Goal: Task Accomplishment & Management: Use online tool/utility

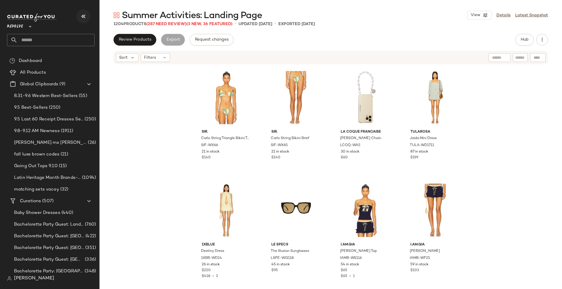
click at [85, 17] on icon "button" at bounding box center [83, 16] width 7 height 7
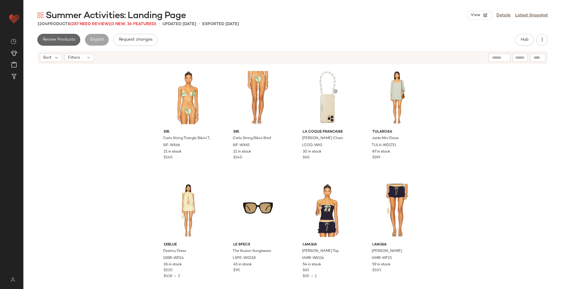
click at [59, 42] on span "Review Products" at bounding box center [58, 39] width 33 height 5
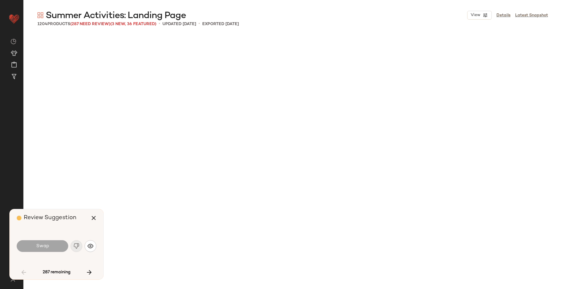
scroll to position [903, 0]
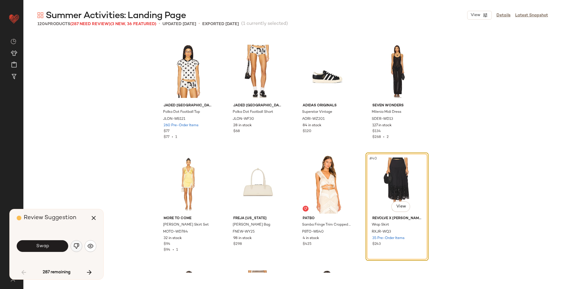
click at [75, 248] on img "button" at bounding box center [76, 246] width 6 height 6
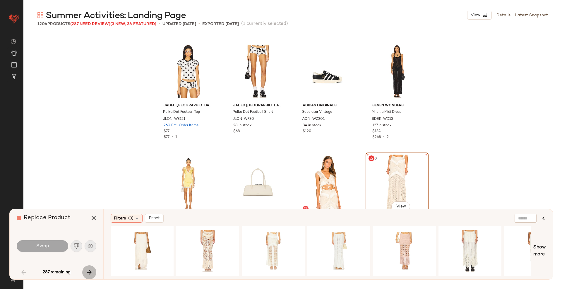
click at [91, 277] on button "button" at bounding box center [89, 273] width 14 height 14
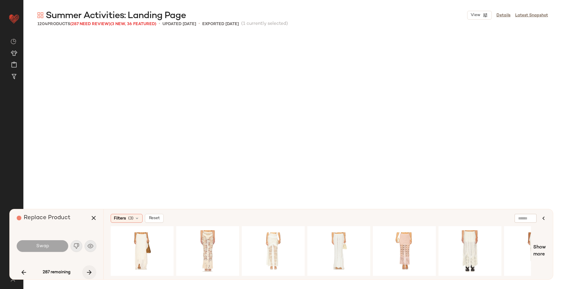
scroll to position [2145, 0]
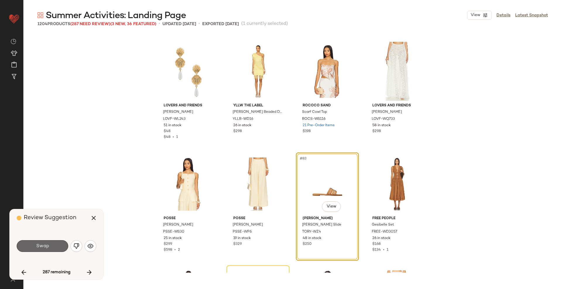
click at [54, 243] on button "Swap" at bounding box center [42, 246] width 51 height 12
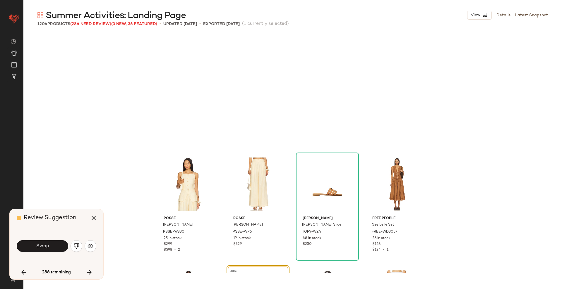
scroll to position [2258, 0]
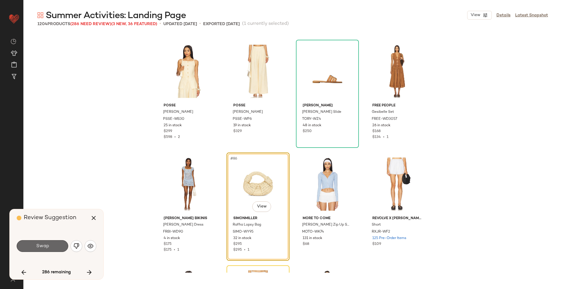
click at [44, 250] on button "Swap" at bounding box center [42, 246] width 51 height 12
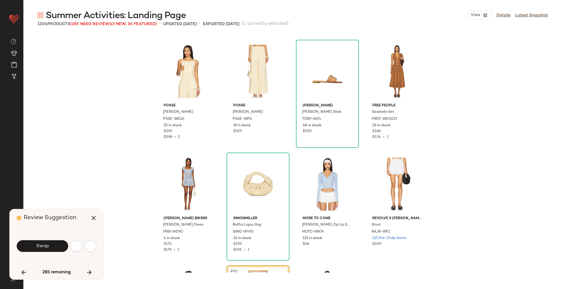
scroll to position [2371, 0]
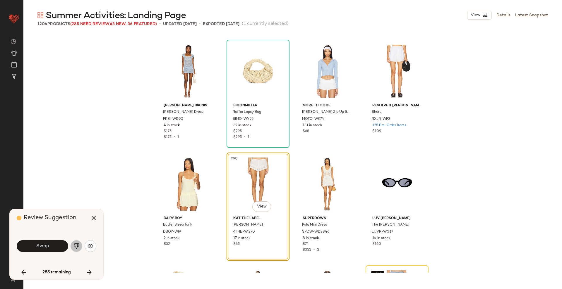
click at [74, 243] on img "button" at bounding box center [76, 246] width 6 height 6
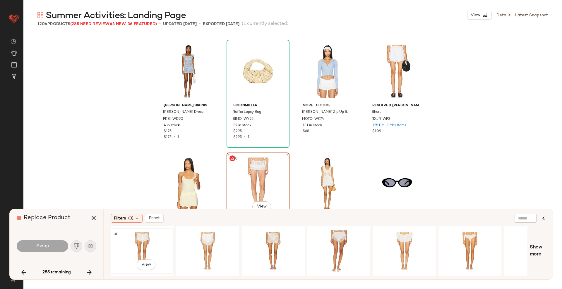
click at [136, 237] on div "#1 View" at bounding box center [142, 251] width 59 height 42
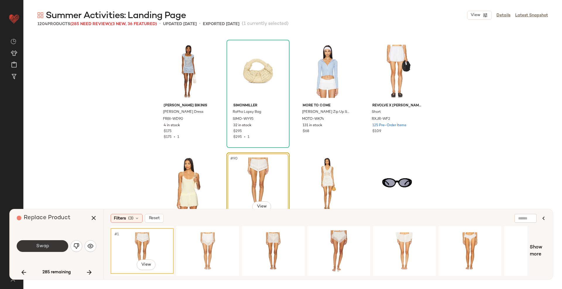
click at [39, 245] on span "Swap" at bounding box center [42, 247] width 13 height 6
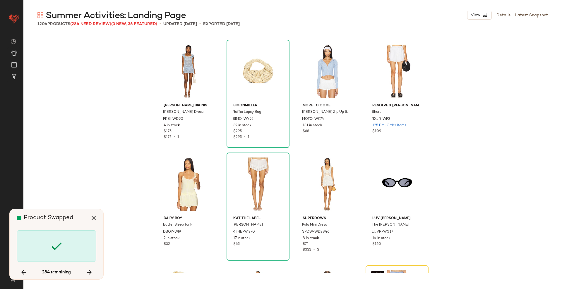
scroll to position [2484, 0]
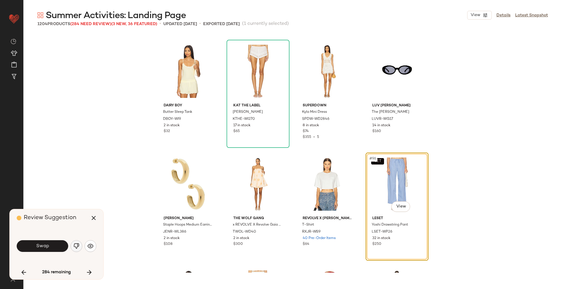
click at [76, 248] on img "button" at bounding box center [76, 246] width 6 height 6
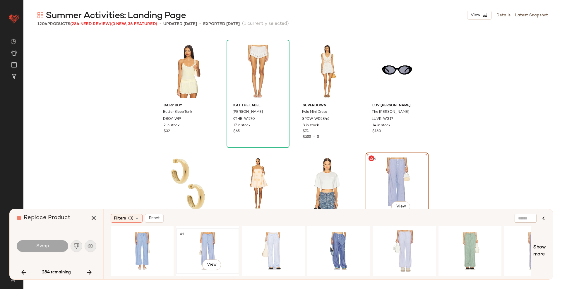
click at [199, 239] on div "#1 View" at bounding box center [207, 251] width 59 height 42
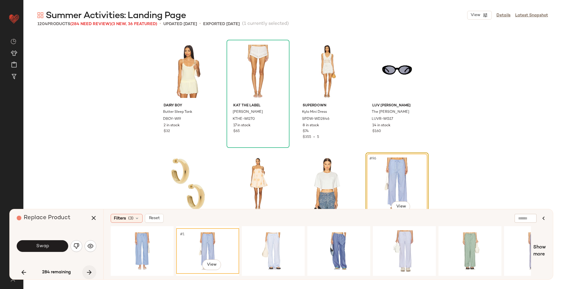
click at [88, 273] on icon "button" at bounding box center [89, 272] width 7 height 7
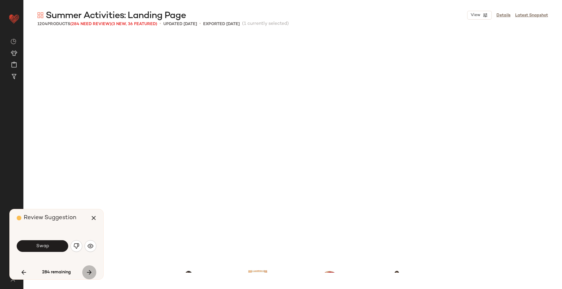
scroll to position [2710, 0]
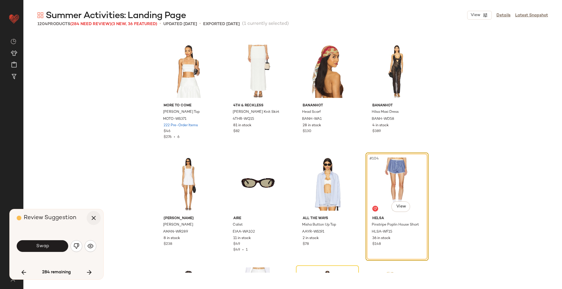
click at [96, 218] on icon "button" at bounding box center [93, 218] width 7 height 7
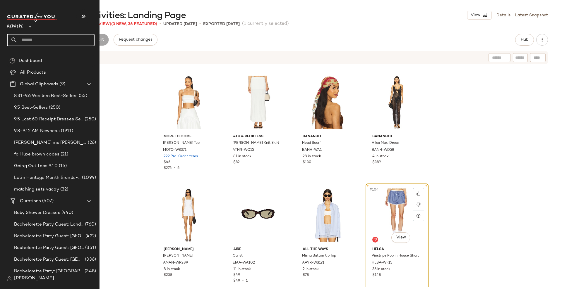
click at [42, 42] on input "text" at bounding box center [56, 40] width 77 height 12
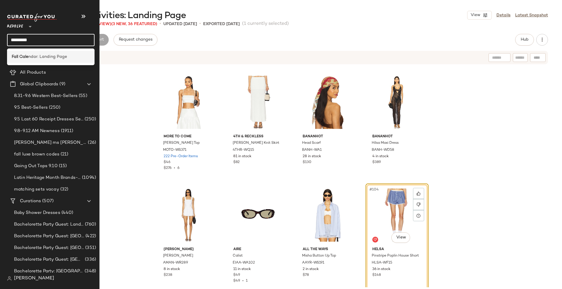
type input "*********"
click at [43, 56] on span "ndar: Landing Page" at bounding box center [47, 57] width 39 height 6
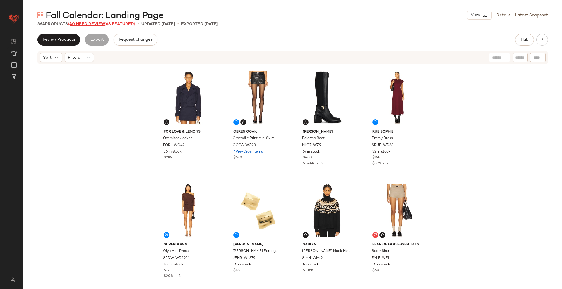
click at [85, 23] on span "(40 Need Review)" at bounding box center [87, 24] width 39 height 4
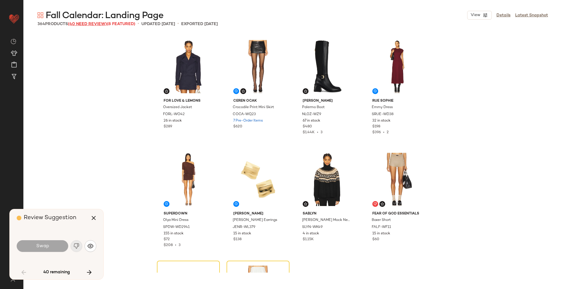
scroll to position [118, 0]
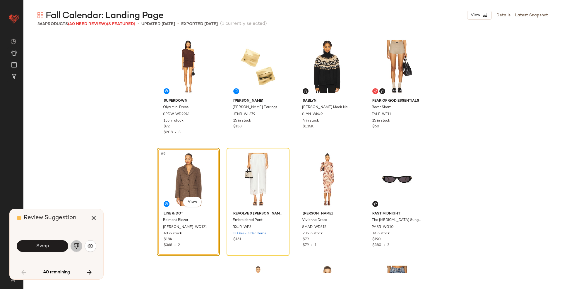
click at [75, 250] on button "button" at bounding box center [76, 246] width 12 height 12
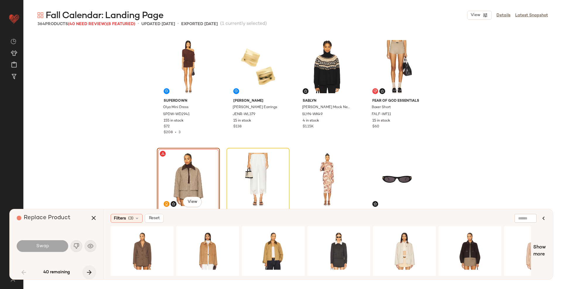
click at [87, 274] on icon "button" at bounding box center [89, 272] width 7 height 7
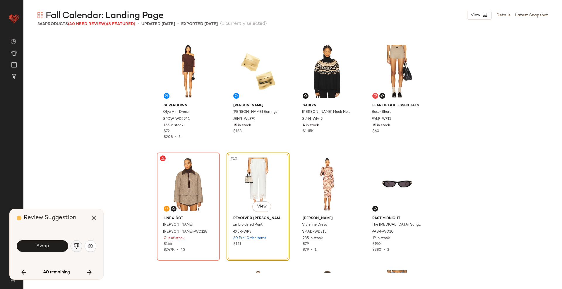
click at [78, 248] on img "button" at bounding box center [76, 246] width 6 height 6
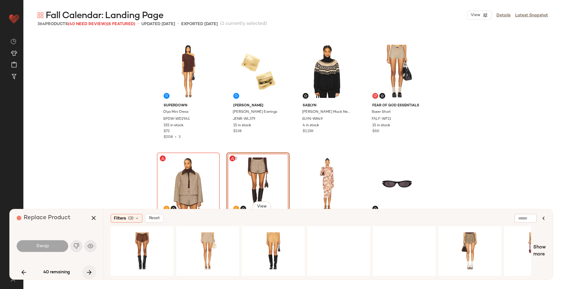
click at [90, 274] on icon "button" at bounding box center [89, 272] width 7 height 7
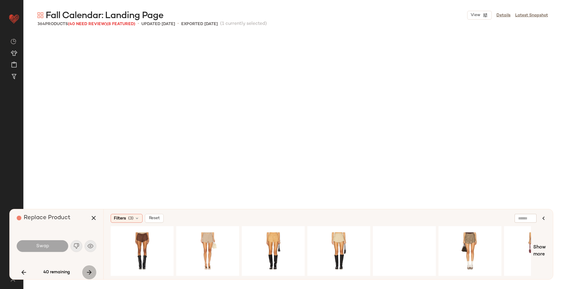
scroll to position [790, 0]
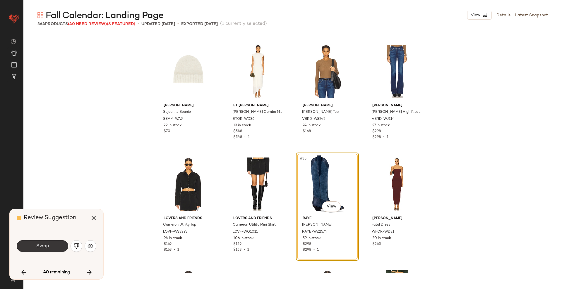
click at [50, 249] on button "Swap" at bounding box center [42, 246] width 51 height 12
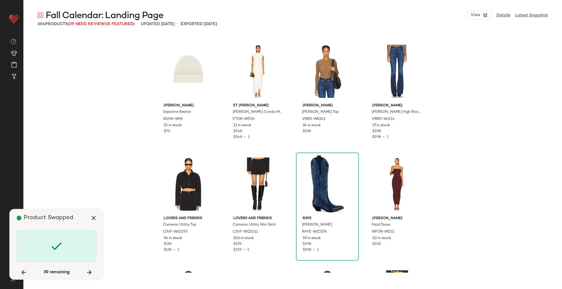
scroll to position [1581, 0]
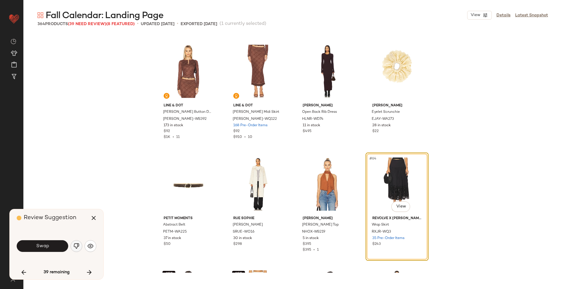
click at [76, 248] on img "button" at bounding box center [76, 246] width 6 height 6
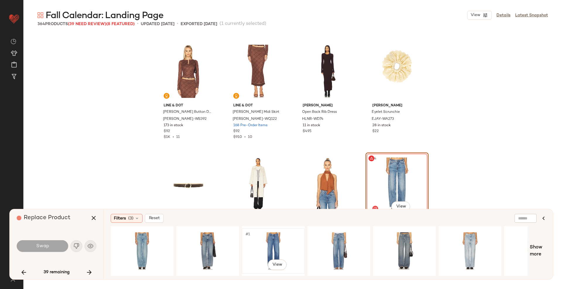
click at [267, 247] on div "#1 View" at bounding box center [273, 251] width 59 height 42
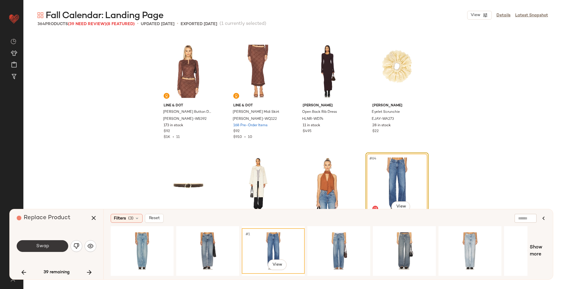
click at [48, 243] on button "Swap" at bounding box center [42, 246] width 51 height 12
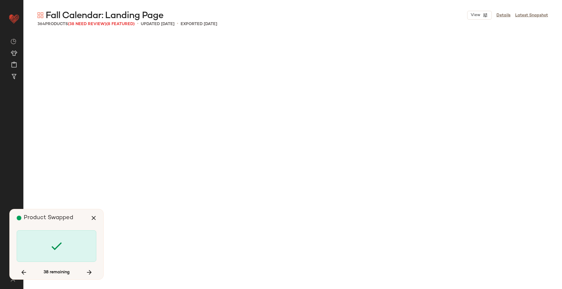
scroll to position [2484, 0]
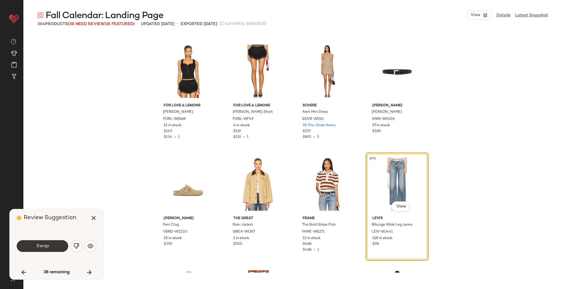
click at [44, 246] on span "Swap" at bounding box center [42, 247] width 13 height 6
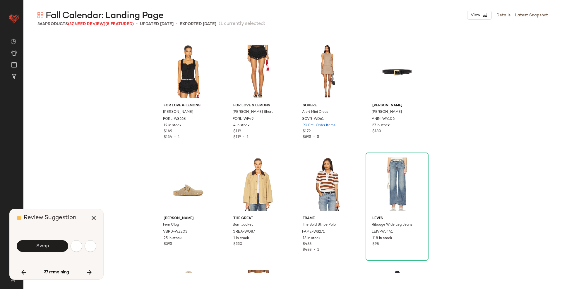
scroll to position [2710, 0]
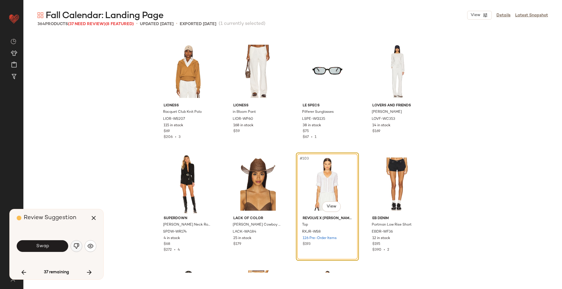
click at [76, 246] on img "button" at bounding box center [76, 246] width 6 height 6
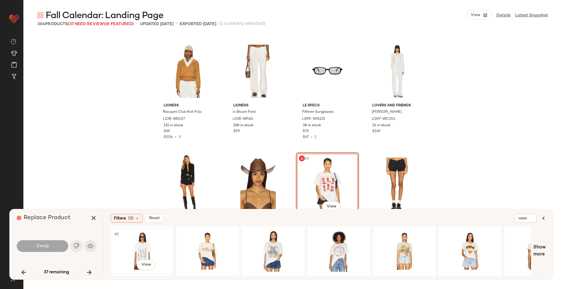
click at [140, 240] on div "#1 View" at bounding box center [142, 251] width 59 height 42
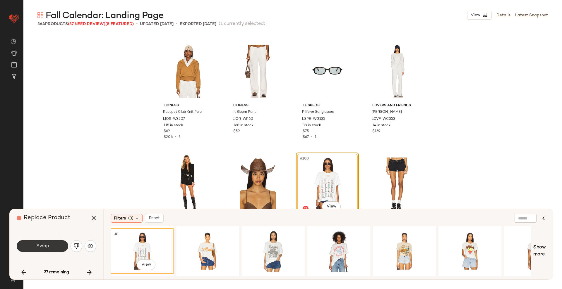
click at [37, 244] on span "Swap" at bounding box center [42, 247] width 13 height 6
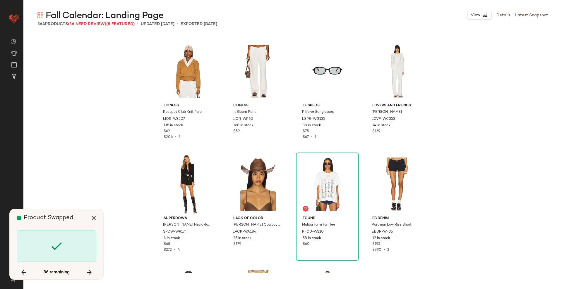
scroll to position [2935, 0]
